Goal: Navigation & Orientation: Find specific page/section

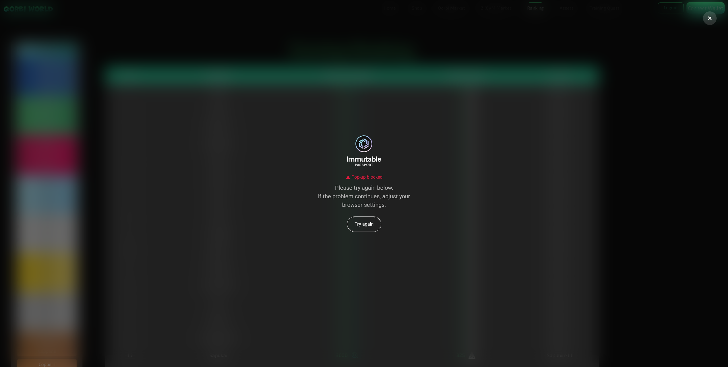
click at [371, 227] on button "Try again" at bounding box center [364, 224] width 34 height 15
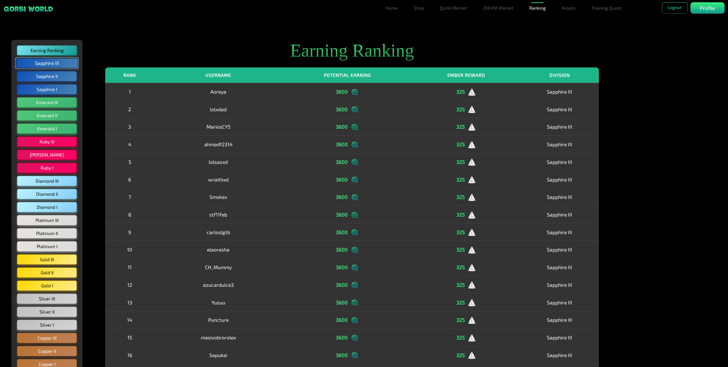
click at [63, 64] on button "Sapphire III" at bounding box center [47, 63] width 63 height 11
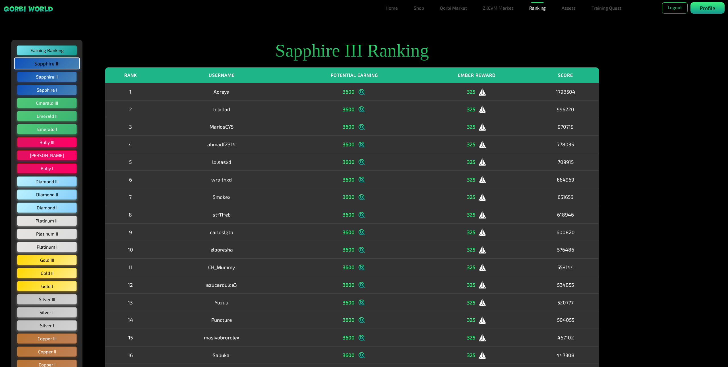
click at [714, 7] on p "Profile" at bounding box center [707, 8] width 15 height 8
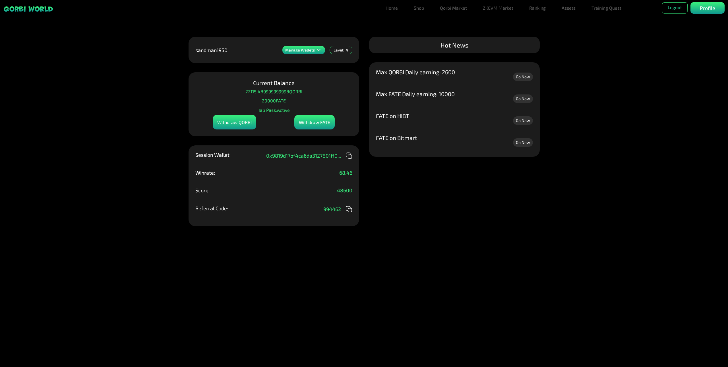
click at [523, 100] on link "Go Now" at bounding box center [523, 98] width 20 height 9
click at [440, 12] on link "Qorbi Market" at bounding box center [454, 7] width 32 height 11
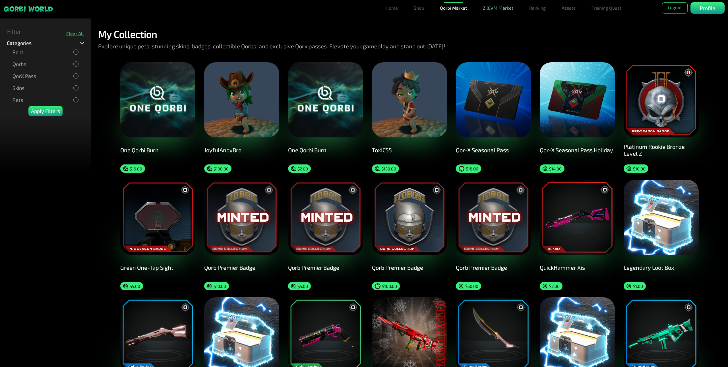
click at [498, 10] on link "ZKEVM Market" at bounding box center [498, 7] width 35 height 11
click at [505, 10] on link "ZKEVM Market" at bounding box center [498, 7] width 35 height 11
